Goal: Navigation & Orientation: Find specific page/section

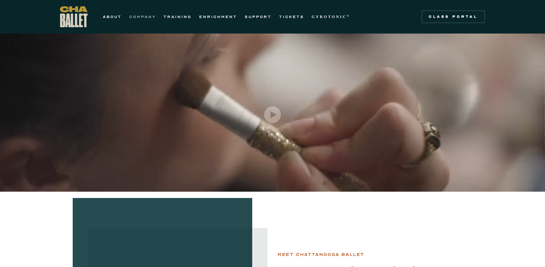
click at [145, 14] on link "COMPANY" at bounding box center [142, 17] width 27 height 8
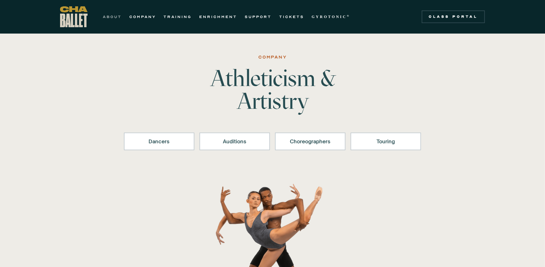
click at [118, 15] on link "ABOUT" at bounding box center [112, 17] width 19 height 8
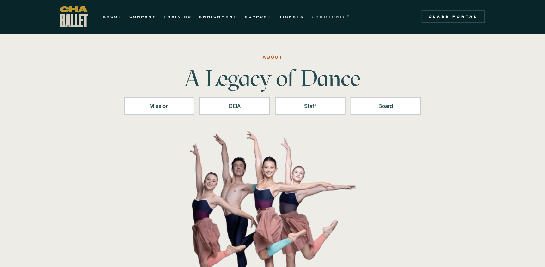
click at [343, 17] on strong "GYROTONIC" at bounding box center [329, 17] width 35 height 4
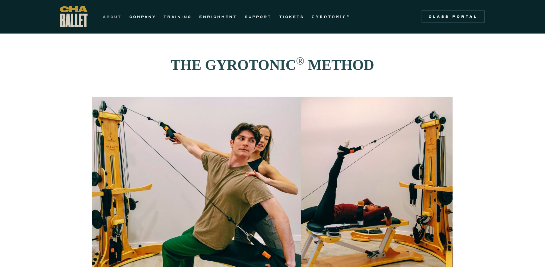
click at [118, 16] on link "ABOUT" at bounding box center [112, 17] width 19 height 8
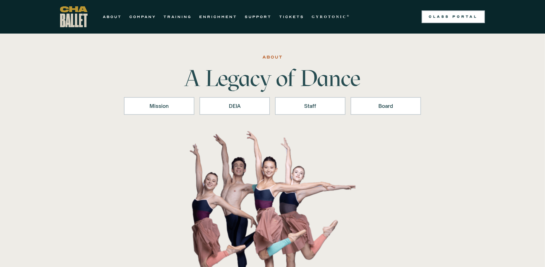
click at [473, 14] on div "Class Portal" at bounding box center [454, 16] width 56 height 5
